Goal: Communication & Community: Answer question/provide support

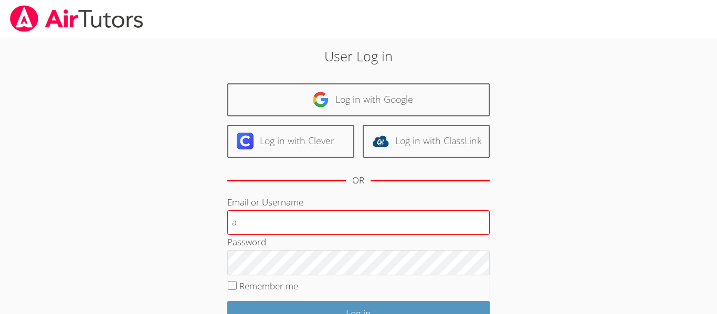
type input "[EMAIL_ADDRESS][DOMAIN_NAME]"
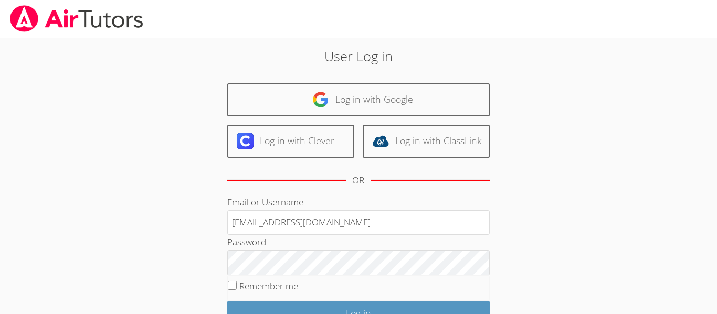
click at [456, 299] on fieldset "Remember me" at bounding box center [358, 289] width 263 height 26
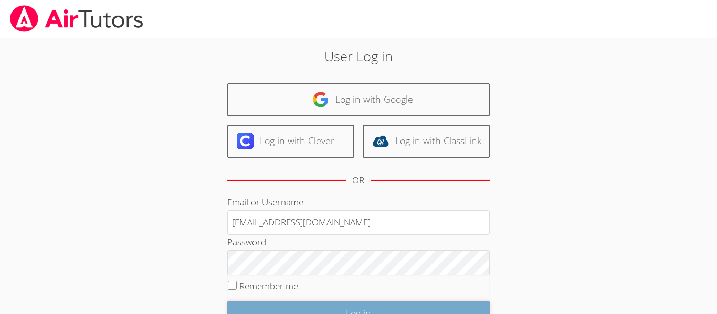
click at [456, 302] on input "Log in" at bounding box center [358, 313] width 263 height 25
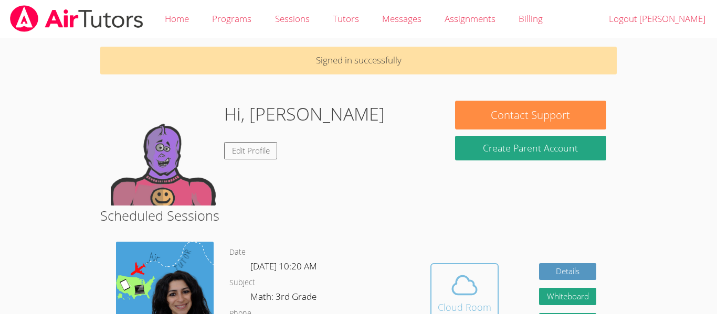
click at [456, 287] on icon at bounding box center [464, 285] width 29 height 29
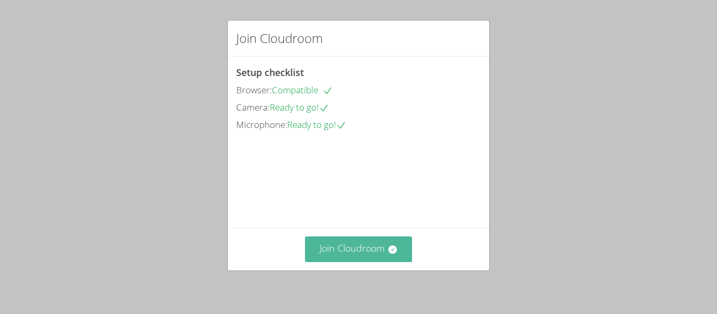
click at [351, 260] on button "Join Cloudroom" at bounding box center [359, 250] width 108 height 26
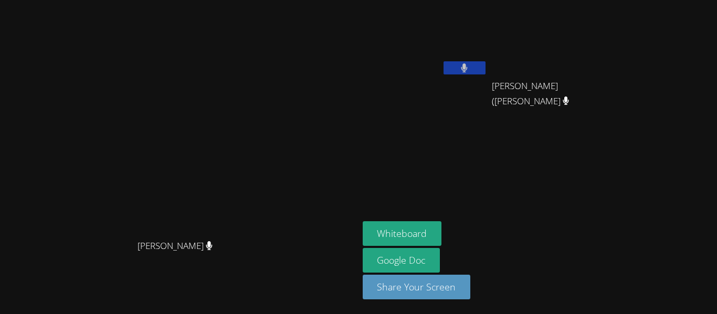
click at [258, 235] on video at bounding box center [179, 136] width 158 height 197
click at [468, 71] on icon at bounding box center [464, 68] width 7 height 9
click at [470, 71] on icon at bounding box center [464, 68] width 11 height 9
click at [525, 199] on aside "Adrian Reyes Morales Jose (Carlitos) Juarez Jose (Carlitos) Juarez Whiteboard G…" at bounding box center [490, 157] width 263 height 314
click at [517, 181] on aside "Adrian Reyes Morales Jose (Carlitos) Juarez Jose (Carlitos) Juarez Whiteboard G…" at bounding box center [490, 157] width 263 height 314
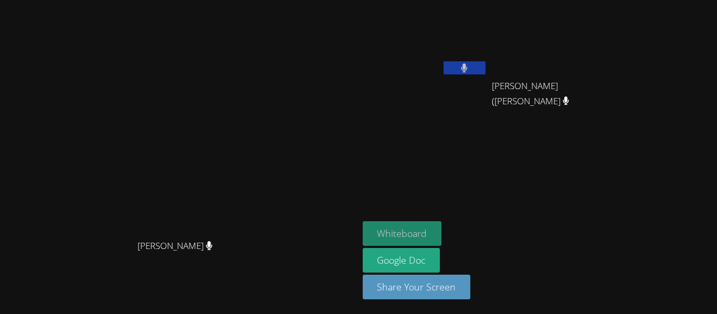
click at [442, 224] on button "Whiteboard" at bounding box center [402, 234] width 79 height 25
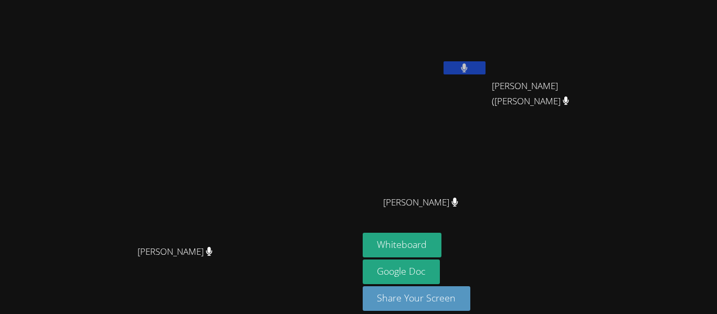
click at [486, 67] on button at bounding box center [465, 67] width 42 height 13
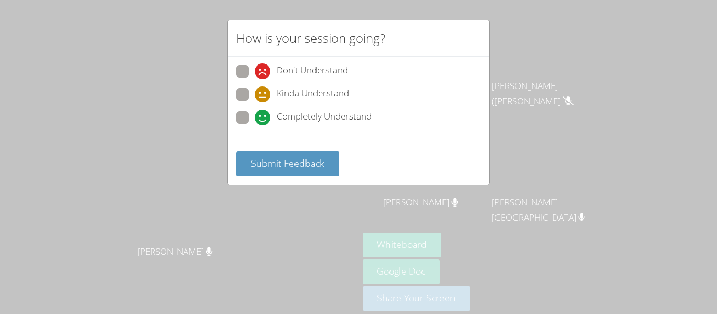
click at [255, 125] on span at bounding box center [255, 125] width 0 height 0
click at [255, 120] on input "Completely Understand" at bounding box center [259, 115] width 9 height 9
radio input "true"
click at [292, 179] on div "Submit Feedback" at bounding box center [358, 164] width 261 height 42
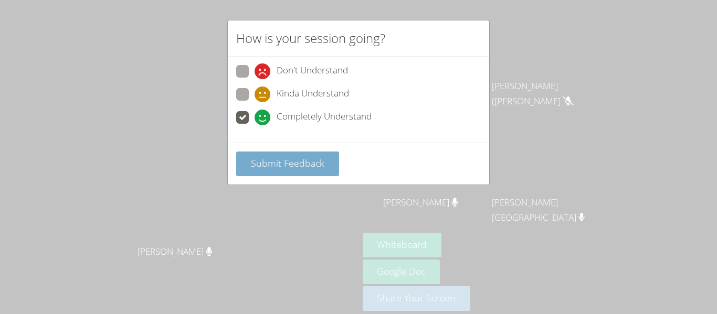
click at [292, 169] on span "Submit Feedback" at bounding box center [288, 163] width 74 height 13
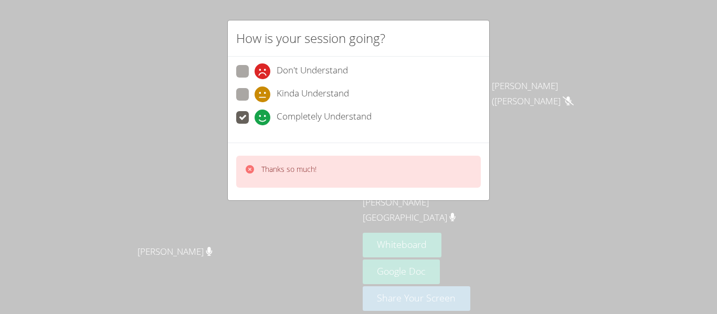
click at [307, 179] on div "Thanks so much!" at bounding box center [288, 171] width 55 height 15
